Goal: Information Seeking & Learning: Learn about a topic

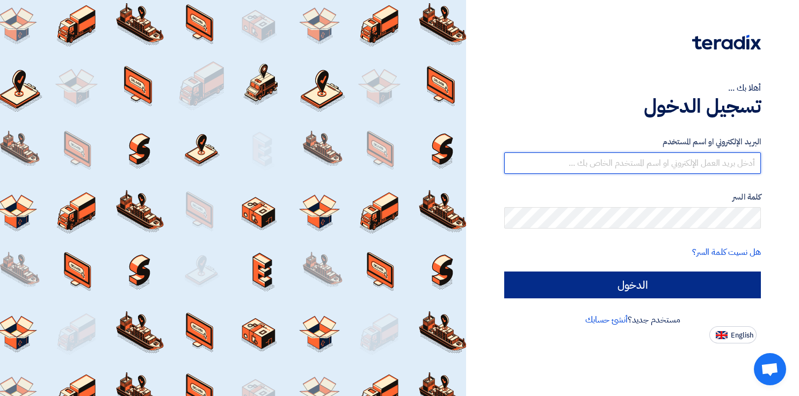
type input "[EMAIL_ADDRESS][DOMAIN_NAME]"
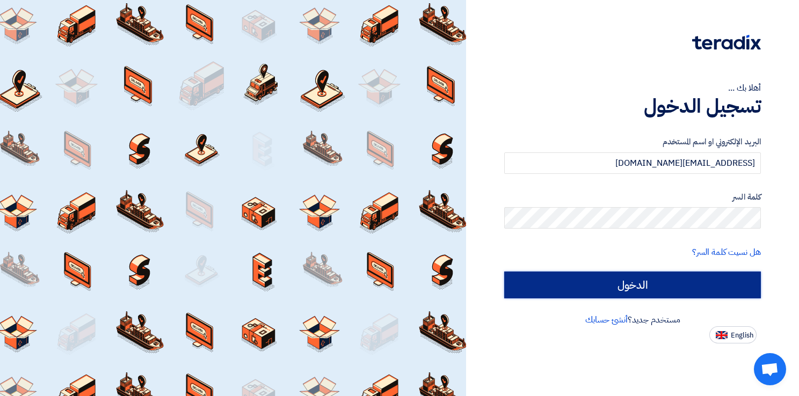
click at [565, 279] on input "الدخول" at bounding box center [632, 285] width 257 height 27
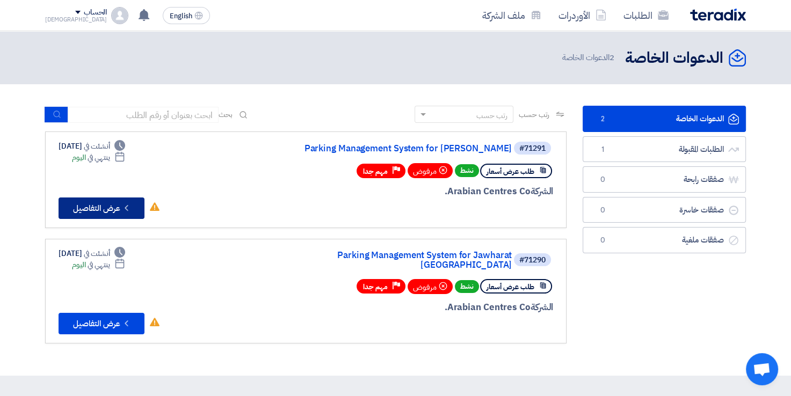
click at [118, 207] on button "Check details عرض التفاصيل" at bounding box center [102, 208] width 86 height 21
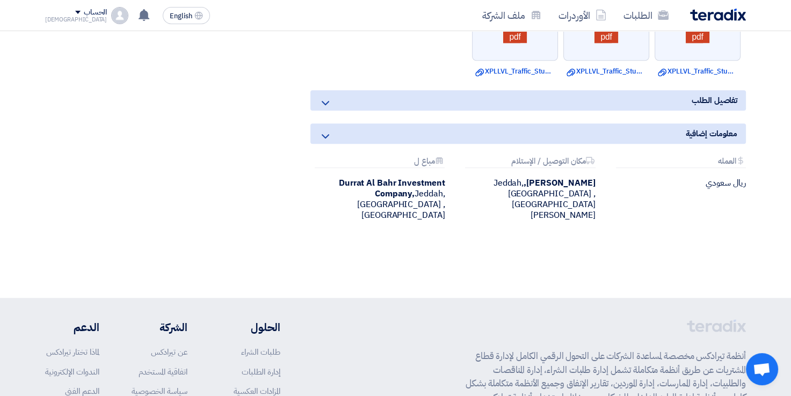
scroll to position [947, 0]
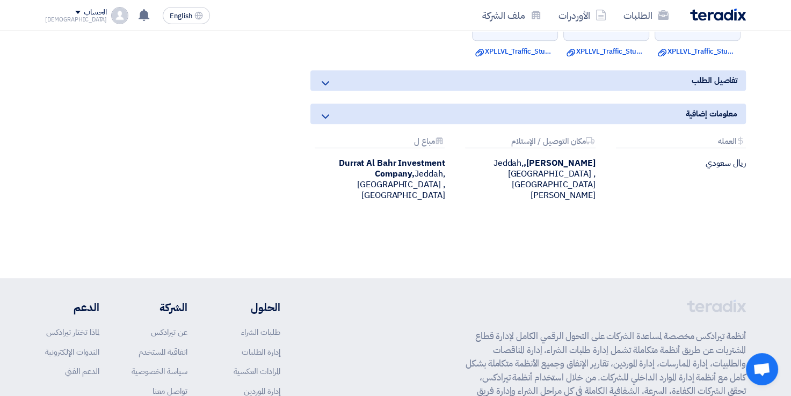
click at [327, 113] on icon at bounding box center [325, 116] width 13 height 13
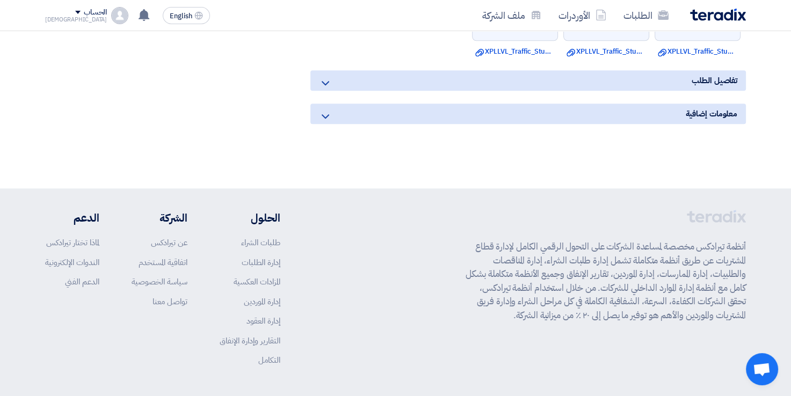
click at [325, 79] on icon at bounding box center [325, 83] width 13 height 13
click at [323, 110] on icon at bounding box center [325, 116] width 13 height 13
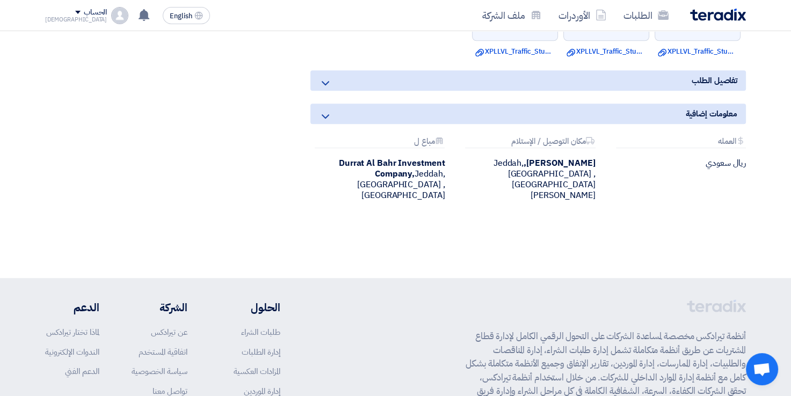
click at [324, 83] on icon at bounding box center [325, 83] width 13 height 13
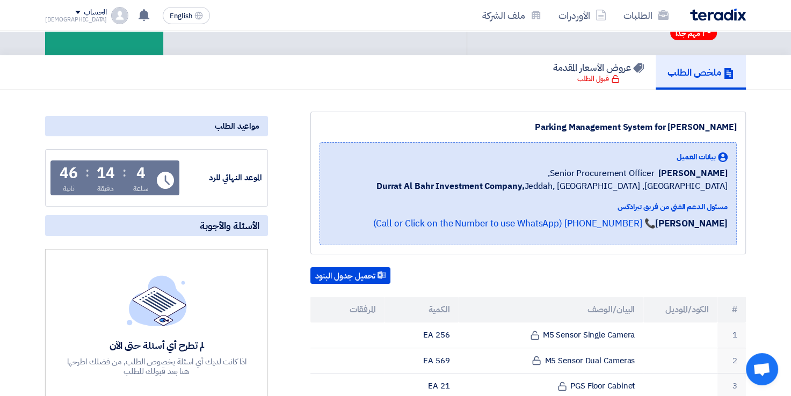
scroll to position [0, 0]
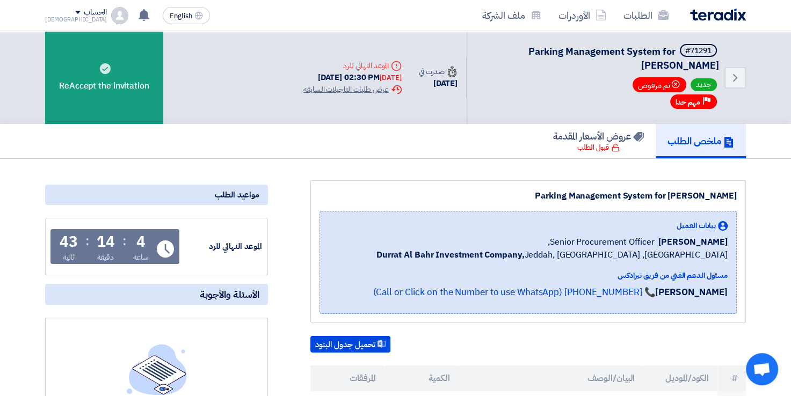
click at [171, 247] on use at bounding box center [165, 249] width 17 height 17
click at [199, 235] on div "الموعد النهائي للرد Time Remaining 4 ساعة : 14 دقيقة : 40 ثانية" at bounding box center [156, 247] width 211 height 46
drag, startPoint x: 199, startPoint y: 235, endPoint x: 223, endPoint y: 243, distance: 25.7
click at [223, 243] on div "الموعد النهائي للرد Time Remaining 4 ساعة : 14 دقيقة : 40 ثانية" at bounding box center [156, 247] width 211 height 46
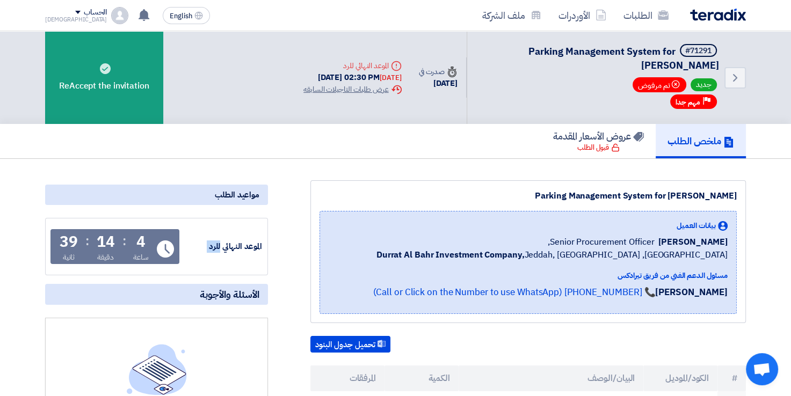
click at [223, 243] on div "الموعد النهائي للرد" at bounding box center [222, 247] width 81 height 12
drag, startPoint x: 223, startPoint y: 243, endPoint x: 204, endPoint y: 216, distance: 33.8
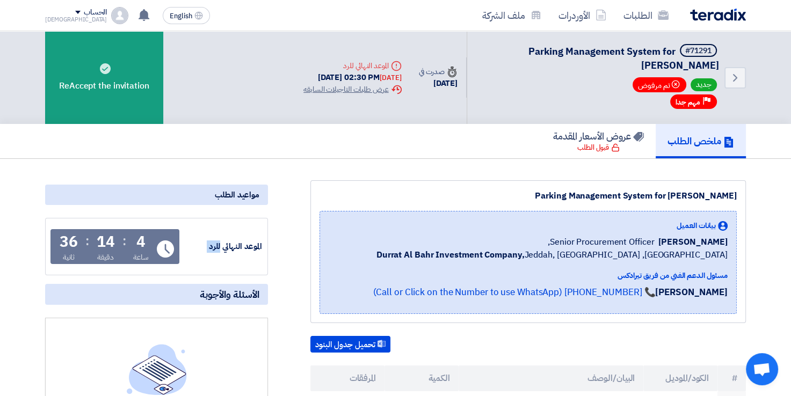
click at [195, 237] on div "الموعد النهائي للرد Time Remaining 4 ساعة : 14 دقيقة : 36 ثانية" at bounding box center [156, 247] width 211 height 46
click at [162, 244] on use at bounding box center [165, 249] width 17 height 17
click at [250, 196] on div "مواعيد الطلب" at bounding box center [156, 195] width 223 height 20
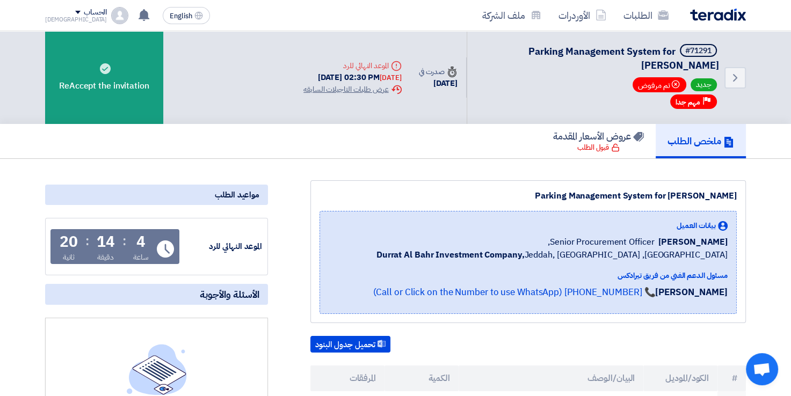
click at [137, 244] on div "4" at bounding box center [140, 242] width 9 height 15
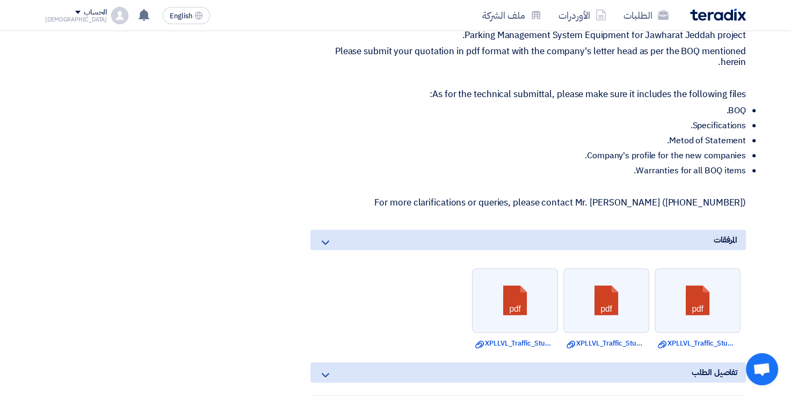
scroll to position [651, 0]
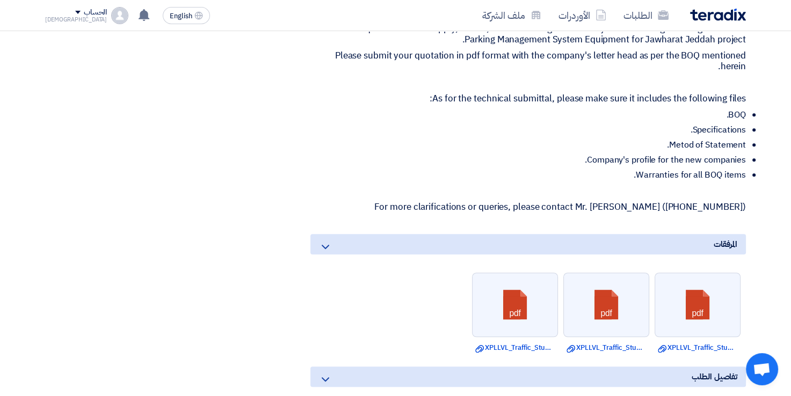
click at [706, 205] on p "For more clarifications or queries, please contact Mr. [PERSON_NAME] ([PHONE_NU…" at bounding box center [528, 207] width 436 height 11
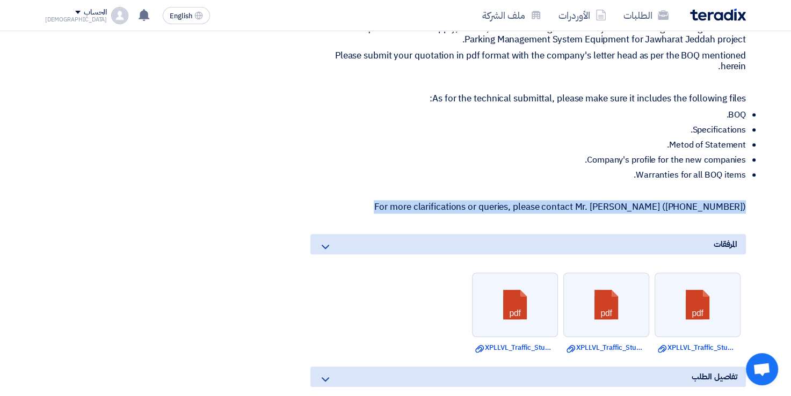
click at [706, 205] on p "For more clarifications or queries, please contact Mr. [PERSON_NAME] ([PHONE_NU…" at bounding box center [528, 207] width 436 height 11
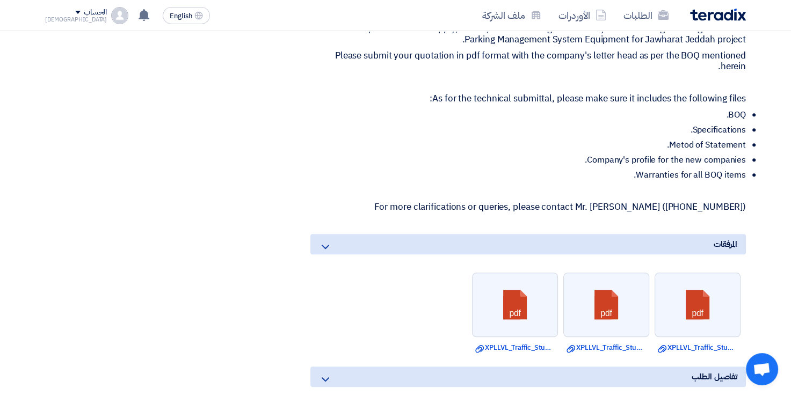
click at [681, 202] on p "For more clarifications or queries, please contact Mr. [PERSON_NAME] ([PHONE_NU…" at bounding box center [528, 207] width 436 height 11
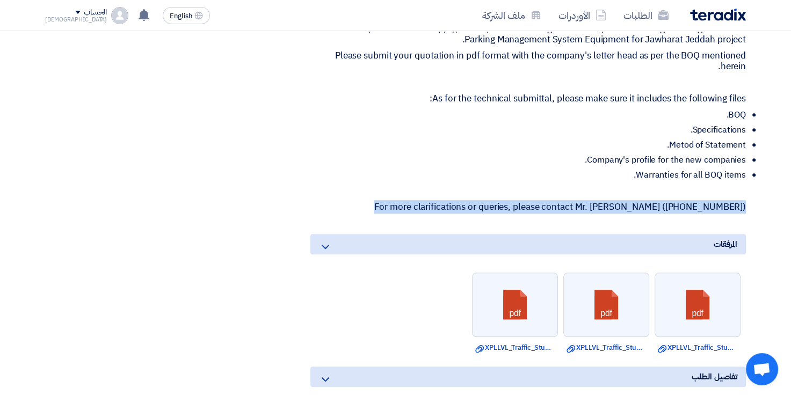
click at [681, 202] on p "For more clarifications or queries, please contact Mr. [PERSON_NAME] ([PHONE_NU…" at bounding box center [528, 207] width 436 height 11
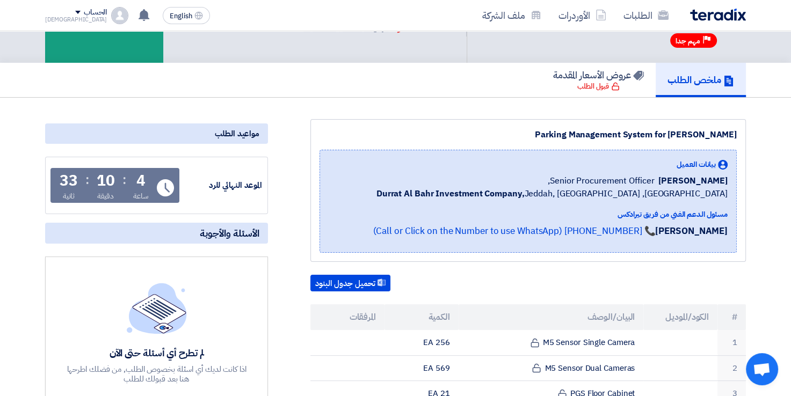
scroll to position [58, 0]
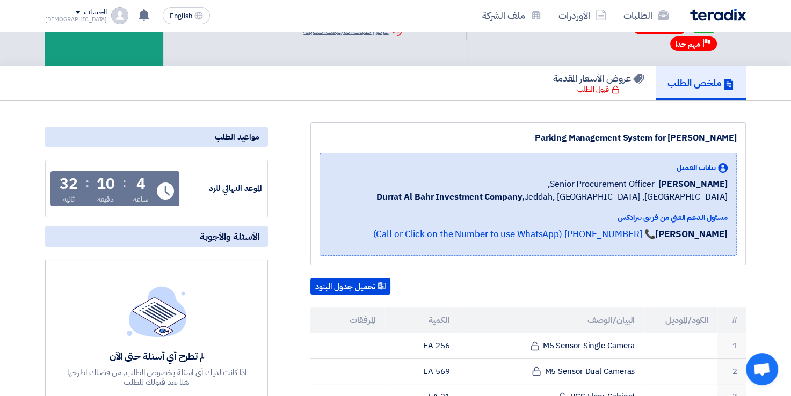
click at [574, 132] on div "Parking Management System for [PERSON_NAME]" at bounding box center [528, 138] width 417 height 13
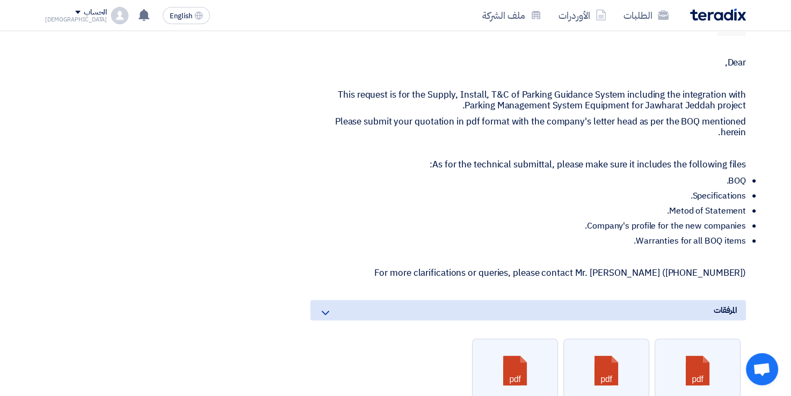
scroll to position [584, 0]
click at [335, 91] on p "This request is for the Supply, Install, T&C of Parking Guidance System includi…" at bounding box center [528, 101] width 436 height 21
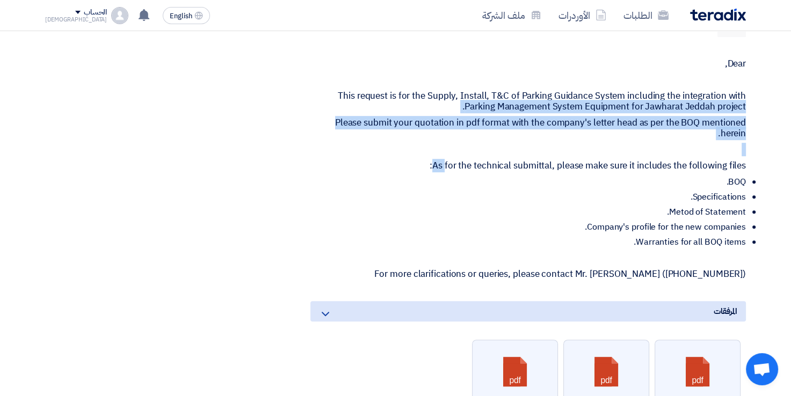
drag, startPoint x: 335, startPoint y: 91, endPoint x: 441, endPoint y: 152, distance: 123.2
click at [441, 152] on div "Dear, This request is for the Supply, Install, T&C of Parking Guidance System i…" at bounding box center [528, 169] width 436 height 221
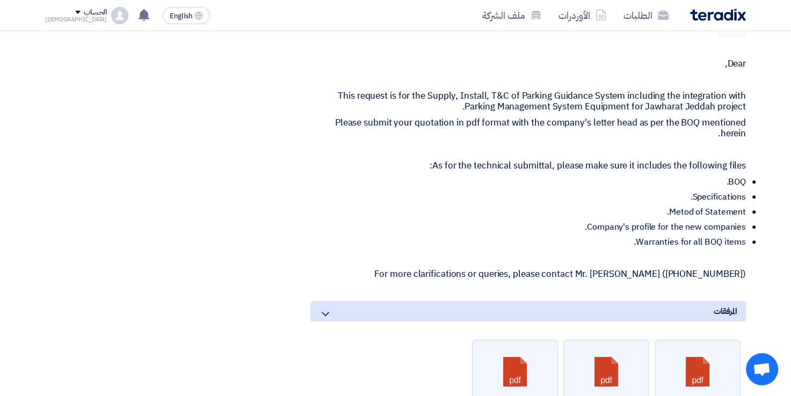
click at [459, 150] on p at bounding box center [528, 149] width 436 height 11
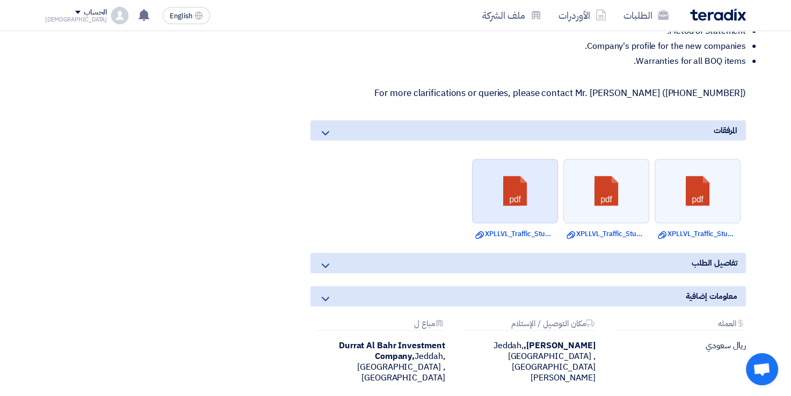
scroll to position [768, 0]
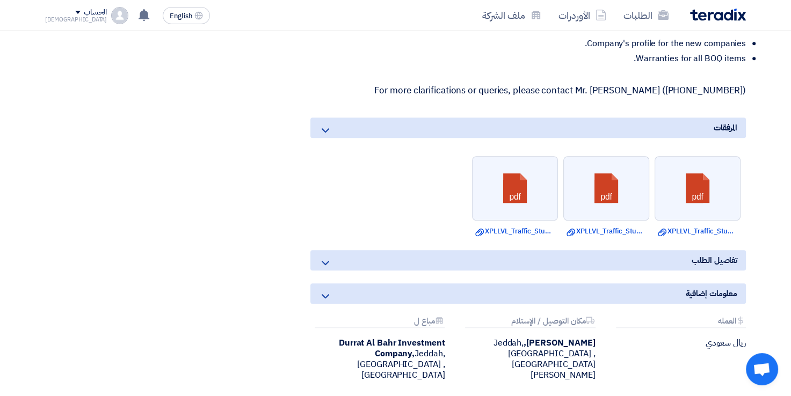
click at [488, 259] on div "تفاصيل الطلب" at bounding box center [528, 260] width 436 height 20
click at [318, 263] on div "تفاصيل الطلب" at bounding box center [528, 260] width 436 height 20
click at [324, 262] on icon at bounding box center [325, 263] width 13 height 13
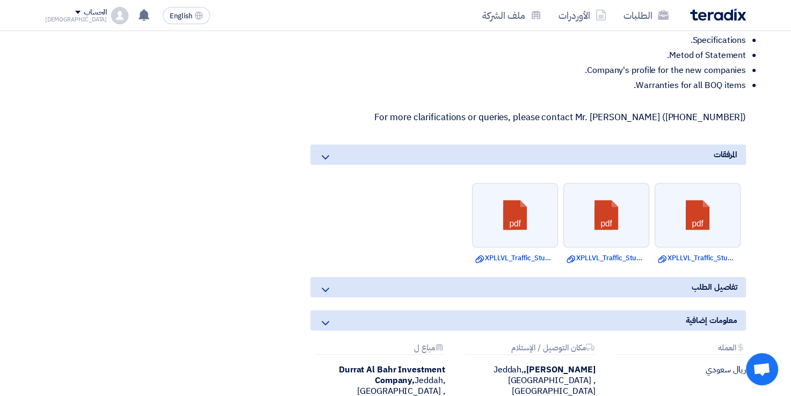
scroll to position [762, 0]
